Goal: Find specific page/section: Find specific page/section

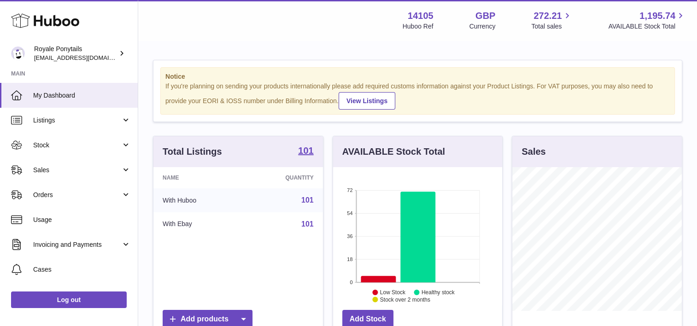
scroll to position [144, 169]
click at [64, 173] on span "Sales" at bounding box center [77, 170] width 88 height 9
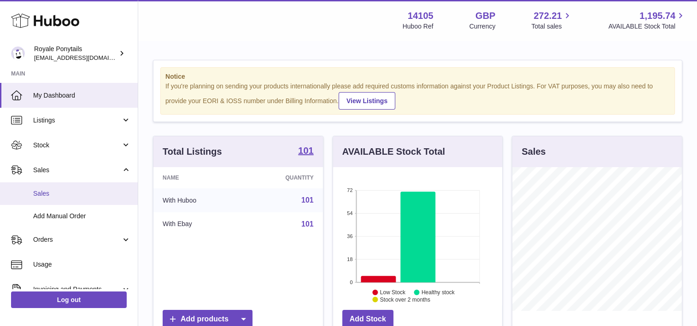
click at [53, 193] on span "Sales" at bounding box center [82, 193] width 98 height 9
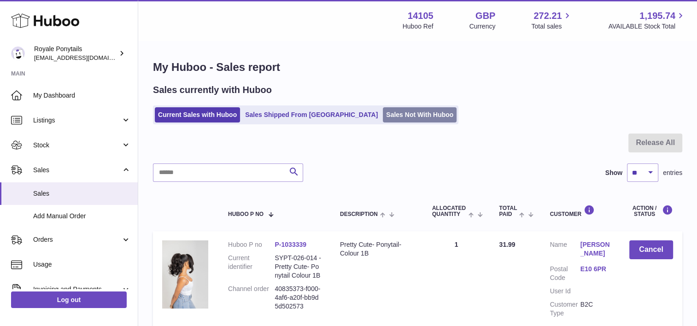
click at [383, 118] on link "Sales Not With Huboo" at bounding box center [420, 114] width 74 height 15
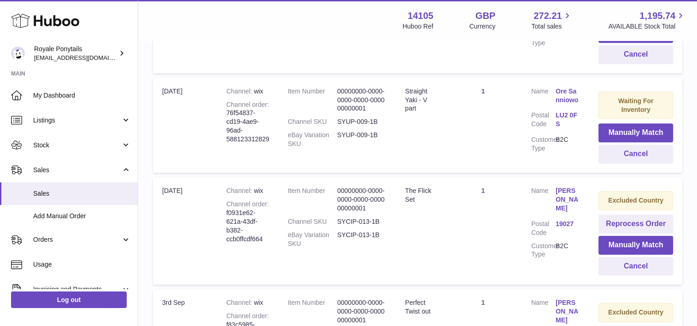
scroll to position [504, 0]
